Goal: Task Accomplishment & Management: Manage account settings

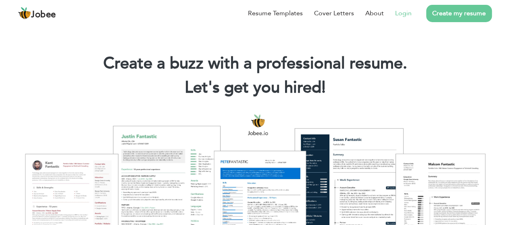
click at [405, 14] on link "Login" at bounding box center [403, 13] width 17 height 10
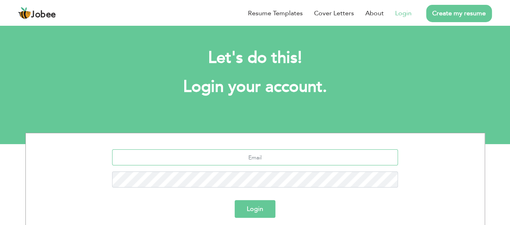
click at [250, 156] on input "text" at bounding box center [255, 157] width 286 height 16
type input "[EMAIL_ADDRESS][DOMAIN_NAME]"
click at [254, 210] on button "Login" at bounding box center [254, 209] width 41 height 18
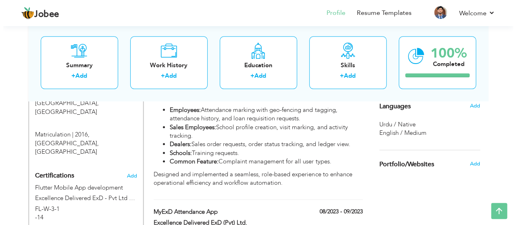
scroll to position [453, 0]
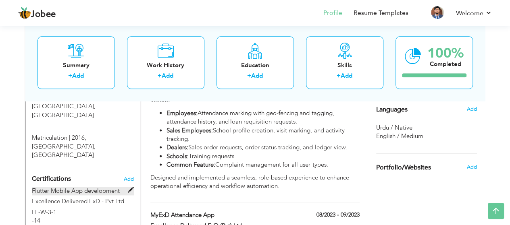
click at [129, 187] on span at bounding box center [131, 190] width 6 height 6
type input "Flutter Mobile App development"
type input "Excellence Delivered ExD - Pvt Ltd by Techlift"
type input "2022"
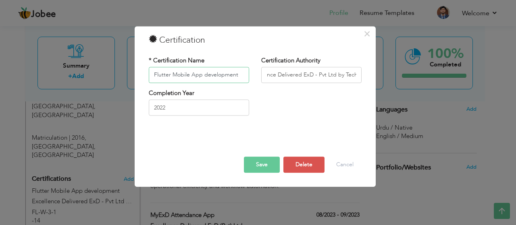
scroll to position [0, 23]
click at [341, 168] on button "Cancel" at bounding box center [344, 165] width 33 height 16
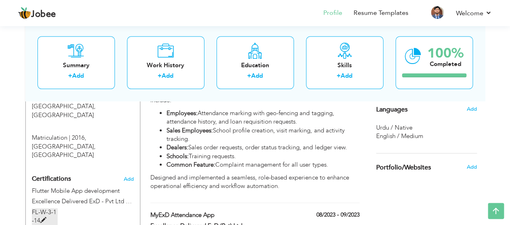
click at [43, 218] on span at bounding box center [43, 221] width 6 height 6
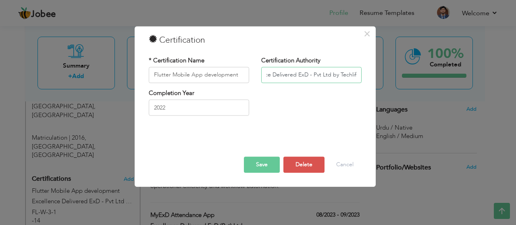
click at [299, 76] on input "Excellence Delivered ExD - Pvt Ltd by Techlift" at bounding box center [311, 75] width 100 height 16
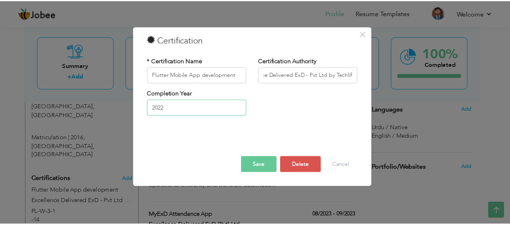
scroll to position [0, 0]
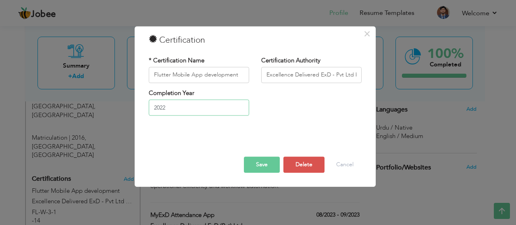
click at [183, 104] on input "2022" at bounding box center [199, 108] width 100 height 16
click at [309, 145] on div at bounding box center [255, 139] width 225 height 10
click at [346, 167] on button "Cancel" at bounding box center [344, 165] width 33 height 16
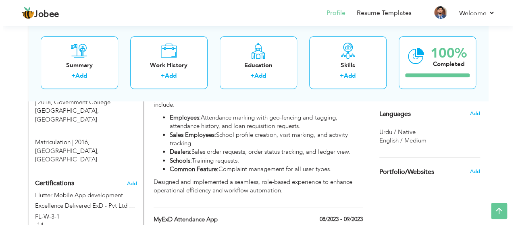
scroll to position [446, 0]
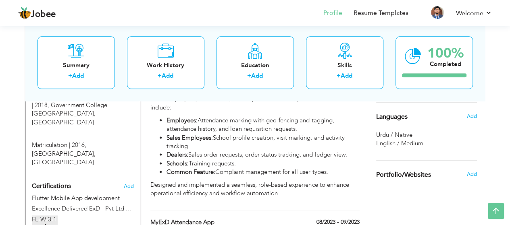
click at [41, 225] on span at bounding box center [43, 228] width 6 height 6
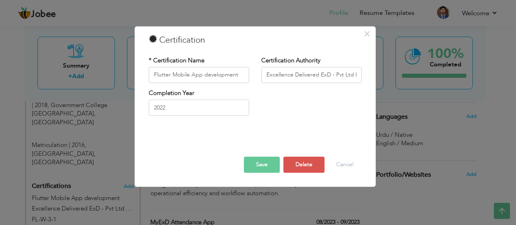
click at [188, 39] on h3 "Certification" at bounding box center [255, 40] width 213 height 12
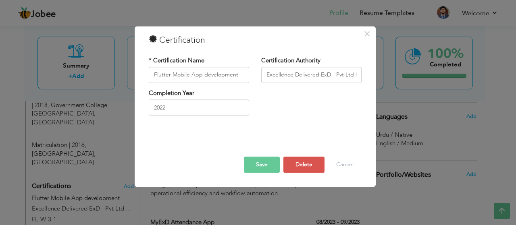
click at [188, 39] on h3 "Certification" at bounding box center [255, 40] width 213 height 12
click at [311, 75] on input "Excellence Delivered ExD - Pvt Ltd by Techlift" at bounding box center [311, 75] width 100 height 16
click at [304, 102] on div "Completion Year 2022" at bounding box center [255, 105] width 225 height 33
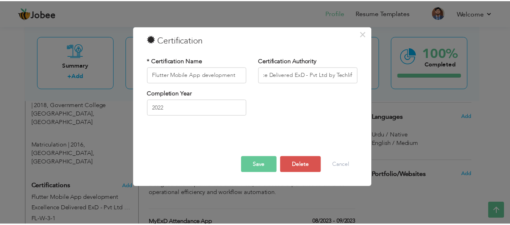
scroll to position [0, 22]
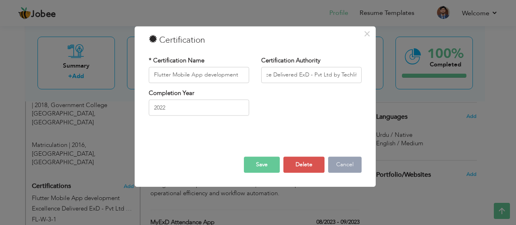
click at [343, 164] on button "Cancel" at bounding box center [344, 165] width 33 height 16
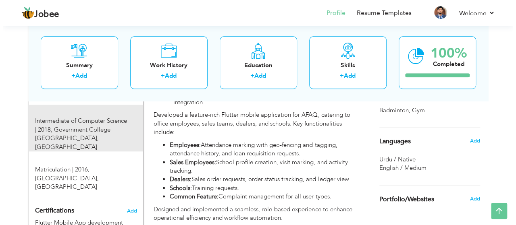
scroll to position [422, 0]
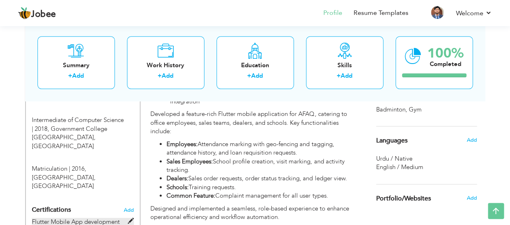
click at [129, 218] on span at bounding box center [131, 221] width 6 height 6
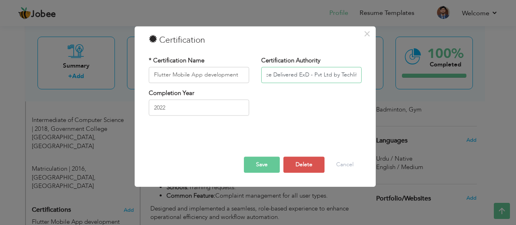
click at [334, 75] on input "Excellence Delivered ExD - Pvt Ltd by Techlift" at bounding box center [311, 75] width 100 height 16
click at [356, 74] on input "Excellence Delivered ExD - Pvt Ltd by Techlift" at bounding box center [311, 75] width 100 height 16
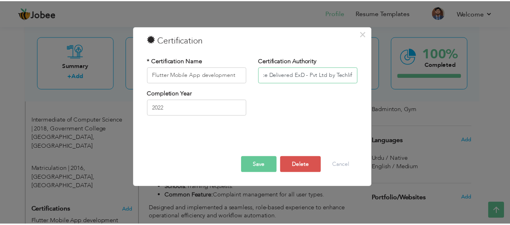
scroll to position [0, 0]
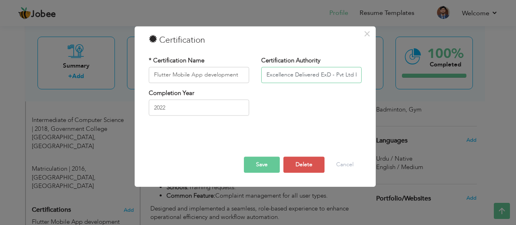
drag, startPoint x: 356, startPoint y: 74, endPoint x: 242, endPoint y: 76, distance: 114.0
click at [242, 76] on div "* Certification Name Flutter Mobile App development Certification Authority Exc…" at bounding box center [255, 72] width 225 height 33
click at [293, 135] on div at bounding box center [255, 139] width 225 height 10
click at [299, 162] on button "Delete" at bounding box center [303, 165] width 41 height 16
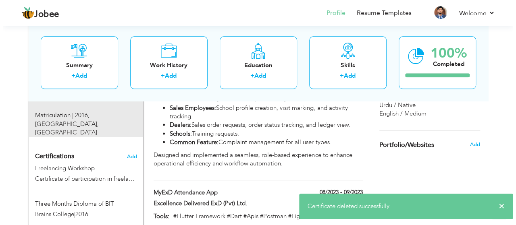
scroll to position [476, 0]
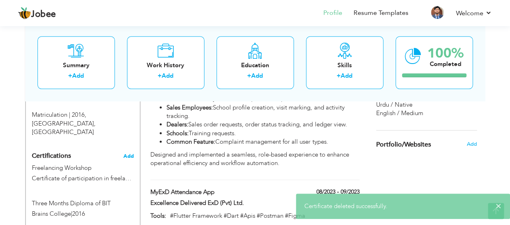
click at [126, 153] on span "Add" at bounding box center [128, 156] width 10 height 6
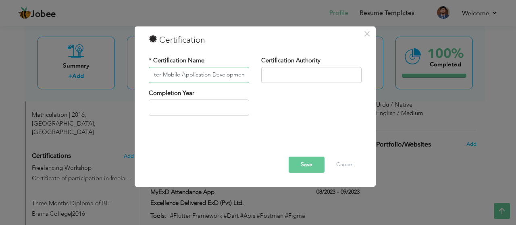
scroll to position [0, 11]
type input "Flutter Mobile Application Development"
click at [269, 77] on input "text" at bounding box center [311, 75] width 100 height 16
paste input "Excellence Delivered ExD - Pvt Ltd by Techlift"
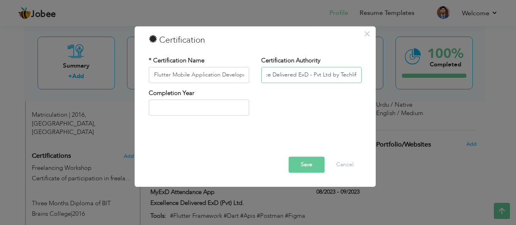
scroll to position [0, 23]
type input "Excellence Delivered ExD - Pvt Ltd by Techlift"
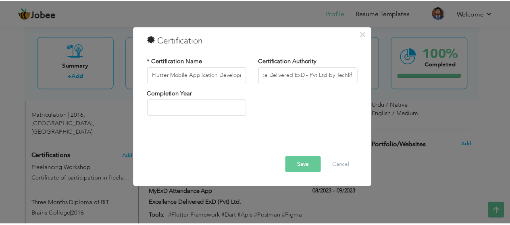
scroll to position [0, 0]
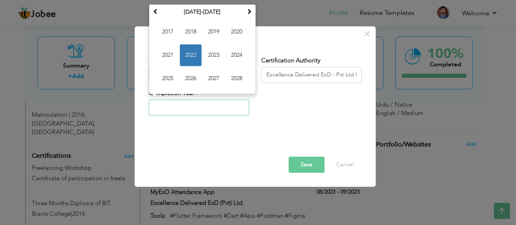
click at [189, 107] on input "text" at bounding box center [199, 108] width 100 height 16
click at [191, 56] on span "2022" at bounding box center [191, 55] width 22 height 22
type input "2022"
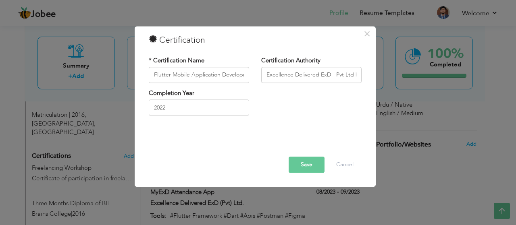
click at [297, 162] on button "Save" at bounding box center [306, 165] width 36 height 16
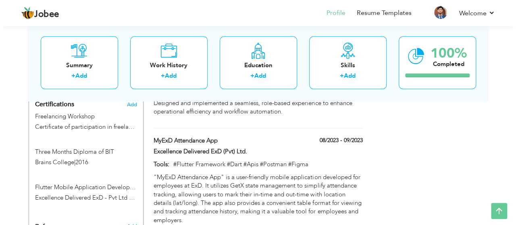
scroll to position [525, 0]
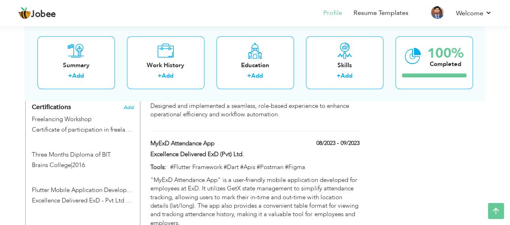
drag, startPoint x: 92, startPoint y: 159, endPoint x: 82, endPoint y: 140, distance: 21.6
click at [82, 174] on div "Flutter Mobile Application Development Excellence Delivered ExD - Pvt Ltd by Te…" at bounding box center [83, 191] width 114 height 35
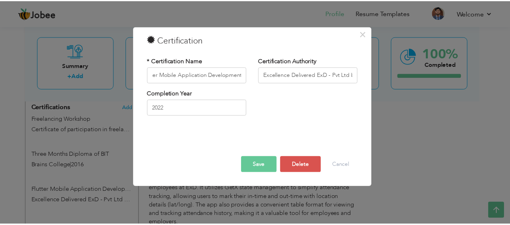
scroll to position [0, 0]
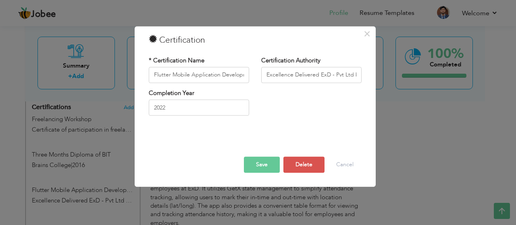
click at [89, 129] on div "× Certification * Certification Name Flutter Mobile Application Development Cer…" at bounding box center [258, 112] width 516 height 225
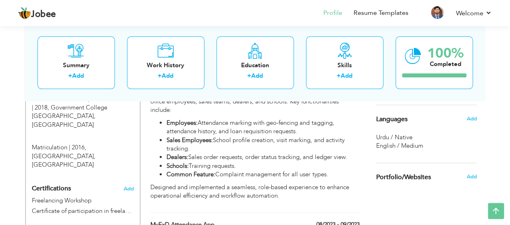
scroll to position [445, 0]
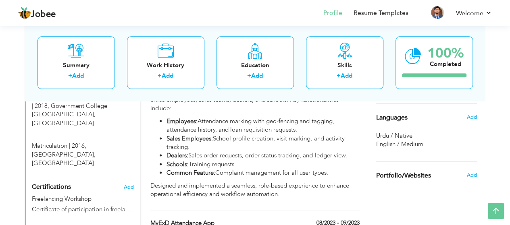
click at [84, 184] on h4 "Certifications Add" at bounding box center [83, 187] width 102 height 7
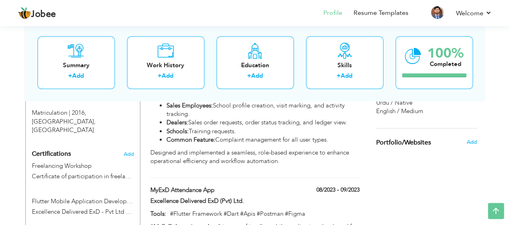
scroll to position [478, 0]
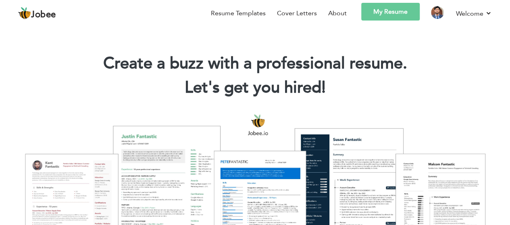
click at [397, 9] on link "My Resume" at bounding box center [390, 12] width 58 height 18
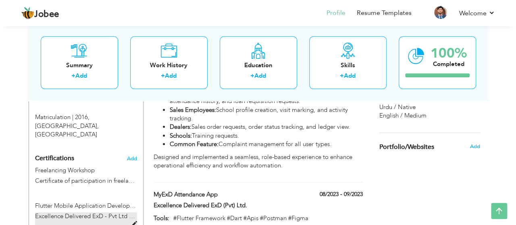
scroll to position [473, 0]
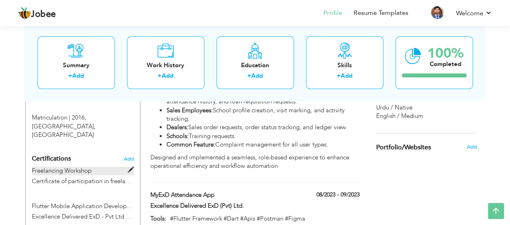
click at [129, 167] on span at bounding box center [131, 170] width 6 height 6
type input "Freelancing Workshop"
type input "Certificate of participation in freelancing workshop, Department of Computer Sc…"
type input "2022"
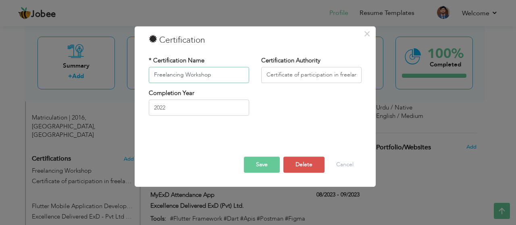
scroll to position [0, 187]
click at [356, 76] on input "Certificate of participation in freelancing workshop, Department of Computer Sc…" at bounding box center [311, 75] width 100 height 16
type input "Certificate of participation in freelancing workshop, Department of Computer Sc…"
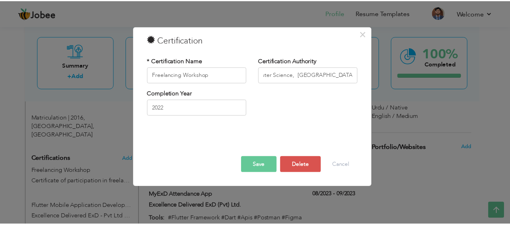
scroll to position [0, 0]
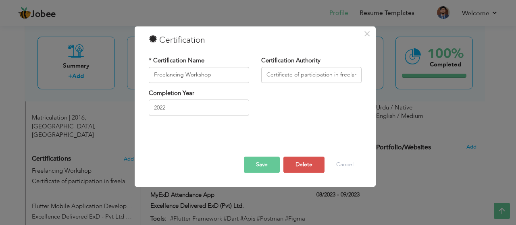
click at [263, 163] on button "Save" at bounding box center [262, 165] width 36 height 16
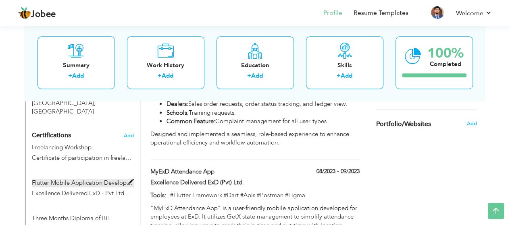
scroll to position [497, 0]
click at [129, 225] on span at bounding box center [131, 228] width 6 height 6
type input "Three Months Diploma of BIT"
type input "Brains College"
type input "2016"
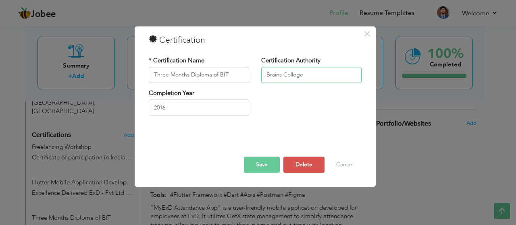
click at [303, 75] on input "Brains College" at bounding box center [311, 75] width 100 height 16
click at [264, 165] on button "Save" at bounding box center [262, 165] width 36 height 16
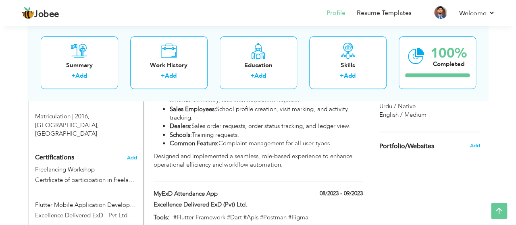
scroll to position [481, 0]
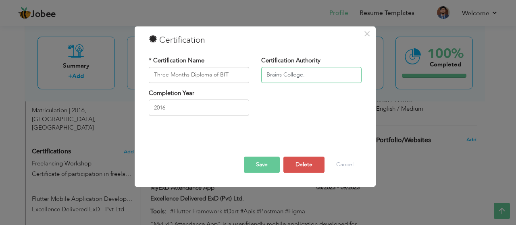
click at [306, 75] on input "Brains College." at bounding box center [311, 75] width 100 height 16
type input "Brains College"
click at [255, 163] on button "Save" at bounding box center [262, 165] width 36 height 16
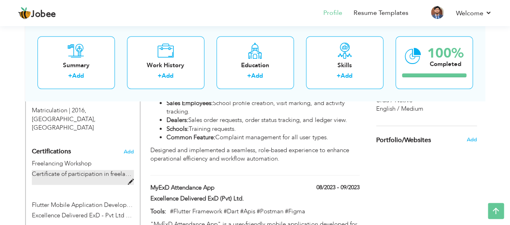
click at [130, 179] on span at bounding box center [131, 182] width 6 height 6
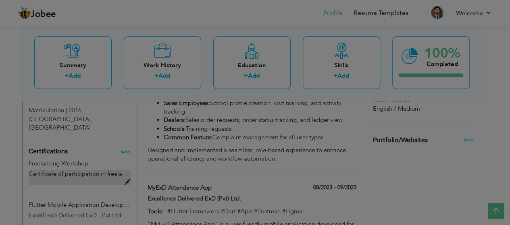
type input "Freelancing Workshop"
type input "Certificate of participation in freelancing workshop, Department of Computer Sc…"
type input "2022"
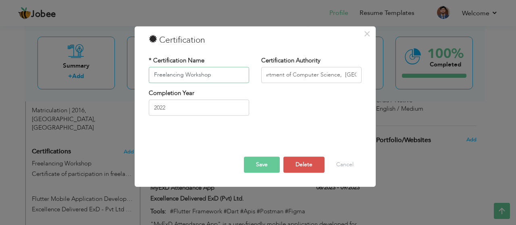
scroll to position [0, 188]
drag, startPoint x: 357, startPoint y: 77, endPoint x: 304, endPoint y: 73, distance: 52.5
click at [304, 73] on input "Certificate of participation in freelancing workshop, Department of Computer Sc…" at bounding box center [311, 75] width 100 height 16
click at [357, 75] on input "Certificate of participation in freelancing workshop, Department of Computer Sc…" at bounding box center [311, 75] width 100 height 16
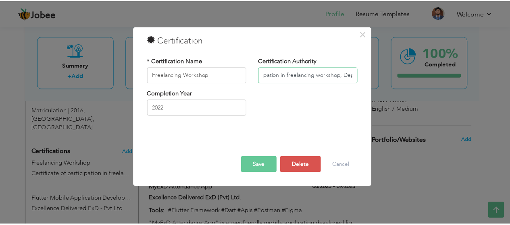
scroll to position [0, 0]
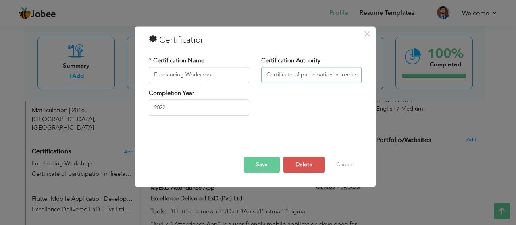
drag, startPoint x: 357, startPoint y: 75, endPoint x: 241, endPoint y: 73, distance: 116.0
click at [241, 73] on div "* Certification Name Freelancing Workshop Certification Authority Certificate o…" at bounding box center [255, 72] width 225 height 33
type input "Certificate of participation in freelancing workshop, Department of Computer Sc…"
click at [300, 164] on button "Delete" at bounding box center [303, 165] width 41 height 16
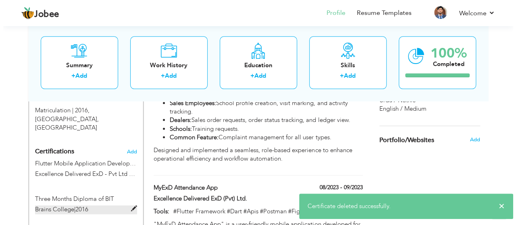
scroll to position [463, 0]
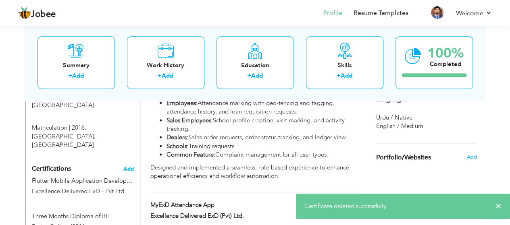
click at [128, 166] on span "Add" at bounding box center [128, 169] width 10 height 6
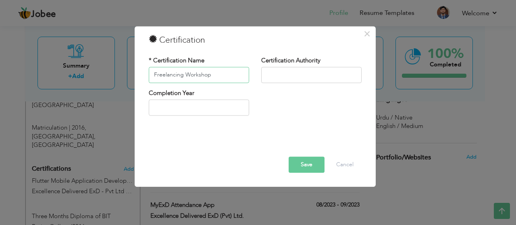
type input "Freelancing Workshop"
click at [280, 72] on input "text" at bounding box center [311, 75] width 100 height 16
paste input "Certificate of participation in freelancing workshop, Department of Computer Sc…"
type input "Certificate of participation in freelancing workshop, Department of Computer Sc…"
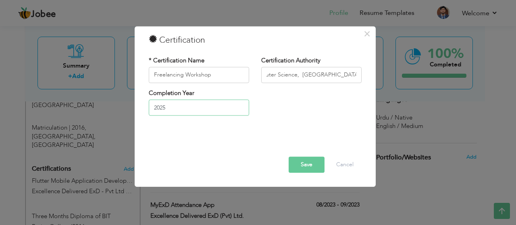
click at [169, 112] on input "2025" at bounding box center [199, 108] width 100 height 16
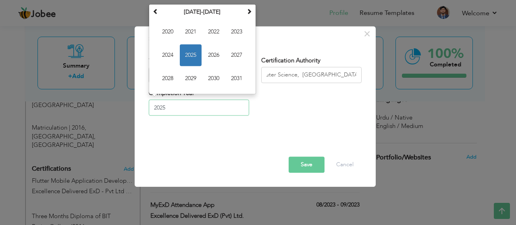
scroll to position [0, 0]
click at [213, 29] on span "2022" at bounding box center [214, 32] width 22 height 22
type input "2022"
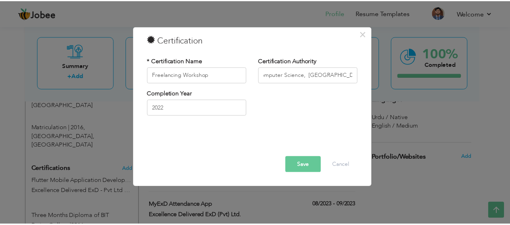
scroll to position [0, 187]
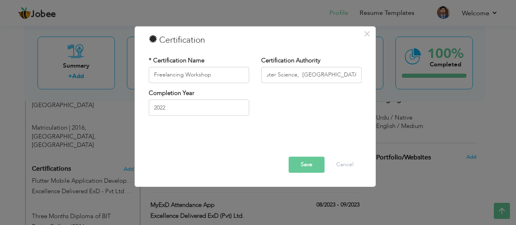
click at [307, 169] on button "Save" at bounding box center [306, 165] width 36 height 16
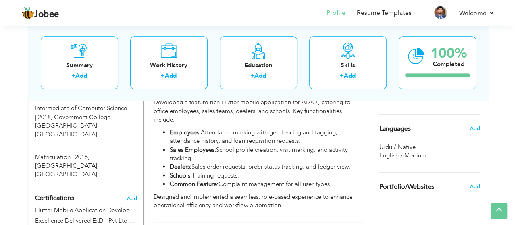
scroll to position [431, 0]
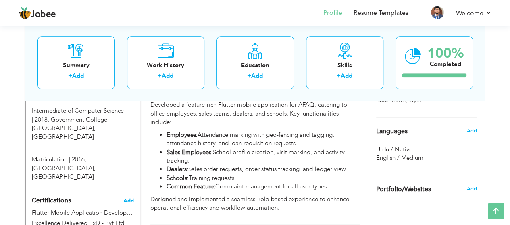
click at [126, 198] on span "Add" at bounding box center [128, 201] width 10 height 6
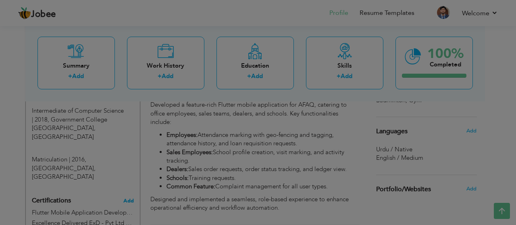
scroll to position [0, 0]
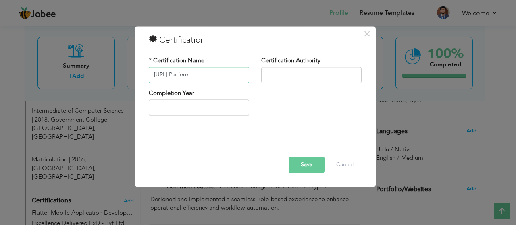
click at [201, 75] on input "Yellow.ai Platform" at bounding box center [199, 75] width 100 height 16
type input "Y"
paste input "yellow.ai PLATFORM ADVANCED TRAINING"
click at [204, 75] on input "yellow.ai PLATFORM ADVANCED TRAINING" at bounding box center [199, 75] width 100 height 16
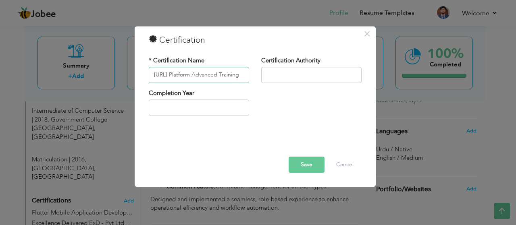
type input "[URL] Platform Advanced Training"
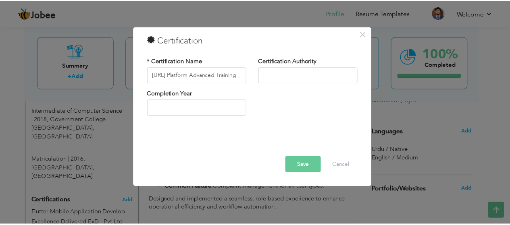
scroll to position [0, 0]
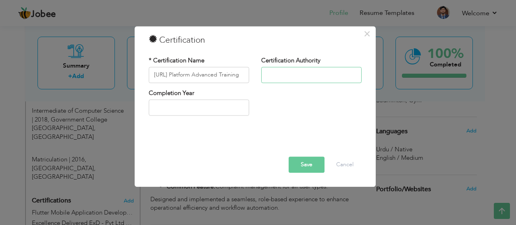
click at [283, 77] on input "text" at bounding box center [311, 75] width 100 height 16
type input "[URL]"
click at [166, 105] on input "text" at bounding box center [199, 108] width 100 height 16
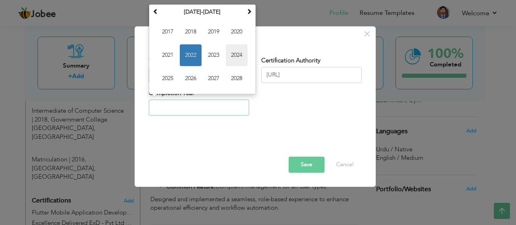
click at [234, 55] on span "2024" at bounding box center [237, 55] width 22 height 22
type input "2024"
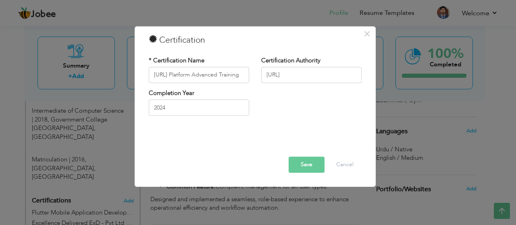
click at [313, 163] on button "Save" at bounding box center [306, 165] width 36 height 16
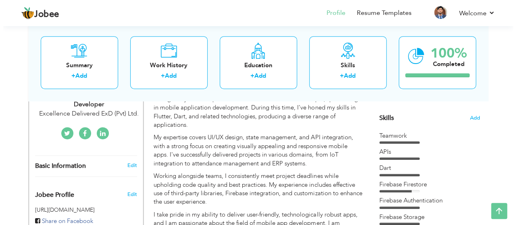
scroll to position [191, 0]
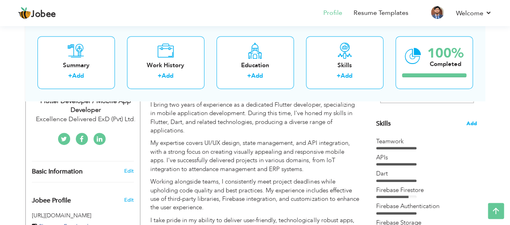
click at [468, 122] on span "Add" at bounding box center [471, 124] width 10 height 8
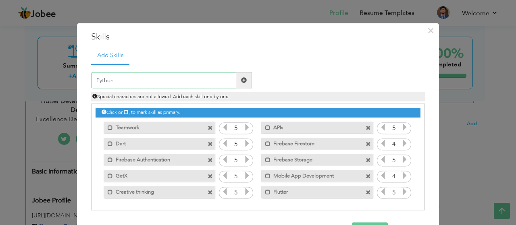
type input "Python"
click at [241, 79] on span at bounding box center [244, 80] width 6 height 6
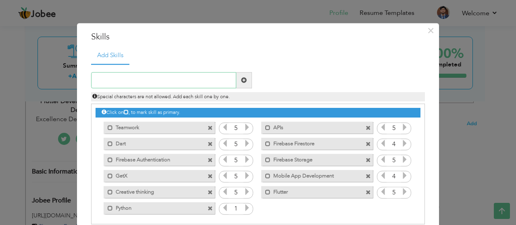
click at [139, 83] on input "text" at bounding box center [163, 81] width 145 height 16
type input "HTML & CSS"
click at [241, 79] on span at bounding box center [244, 80] width 6 height 6
click at [243, 207] on icon at bounding box center [246, 208] width 7 height 7
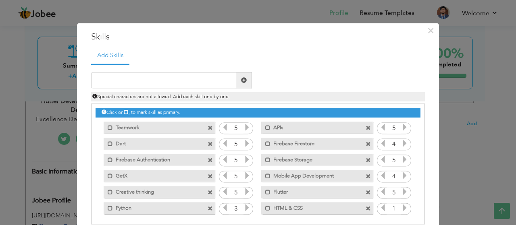
click at [243, 207] on icon at bounding box center [246, 208] width 7 height 7
click at [222, 207] on icon at bounding box center [224, 208] width 7 height 7
click at [401, 207] on icon at bounding box center [404, 208] width 7 height 7
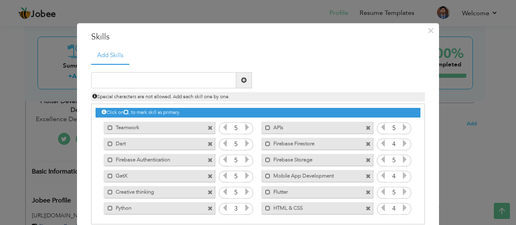
click at [401, 207] on icon at bounding box center [404, 208] width 7 height 7
click at [379, 206] on icon at bounding box center [382, 208] width 7 height 7
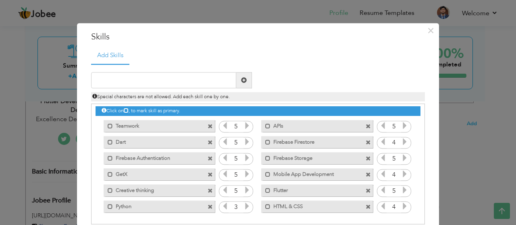
scroll to position [41, 0]
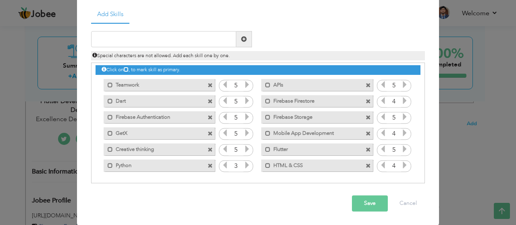
click at [354, 208] on button "Save" at bounding box center [370, 204] width 36 height 16
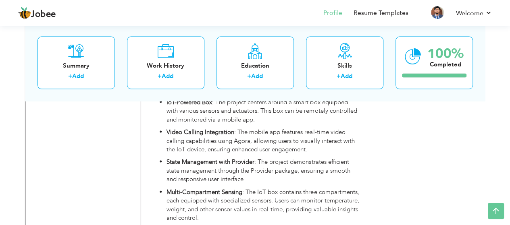
scroll to position [813, 0]
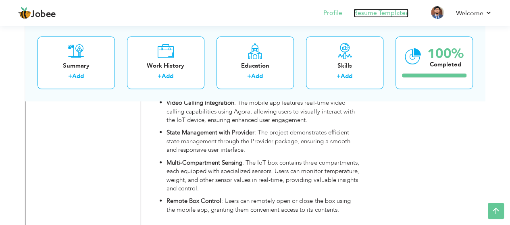
click at [361, 12] on link "Resume Templates" at bounding box center [380, 12] width 55 height 9
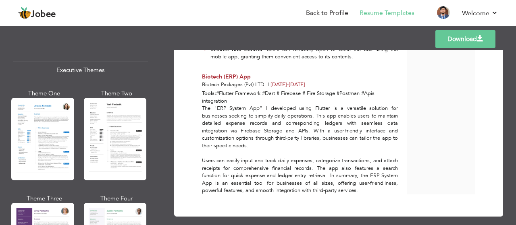
scroll to position [601, 0]
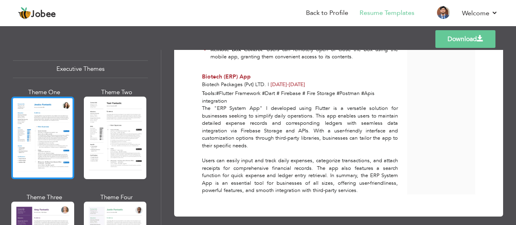
click at [35, 116] on div at bounding box center [42, 138] width 63 height 83
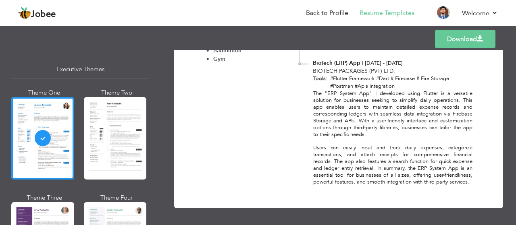
scroll to position [753, 0]
click at [460, 41] on link "Download" at bounding box center [465, 39] width 60 height 18
